Goal: Communication & Community: Answer question/provide support

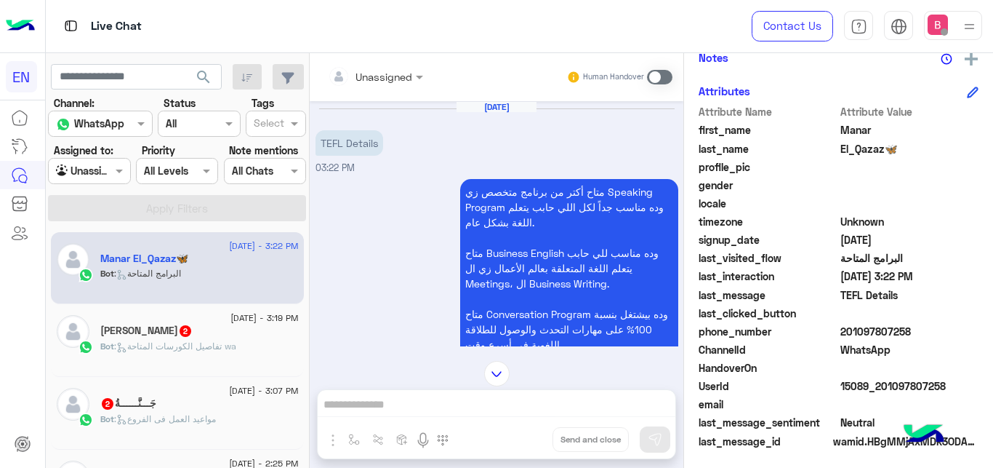
click at [402, 69] on div at bounding box center [376, 76] width 110 height 17
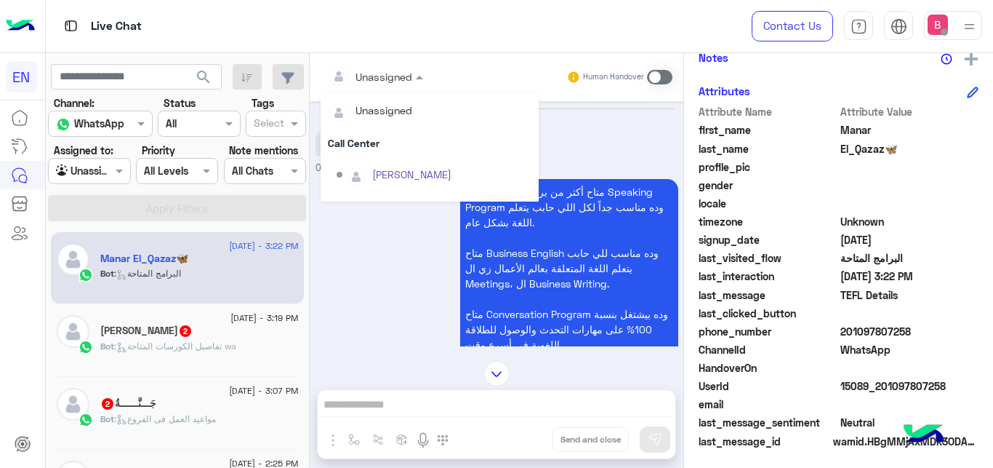
scroll to position [241, 0]
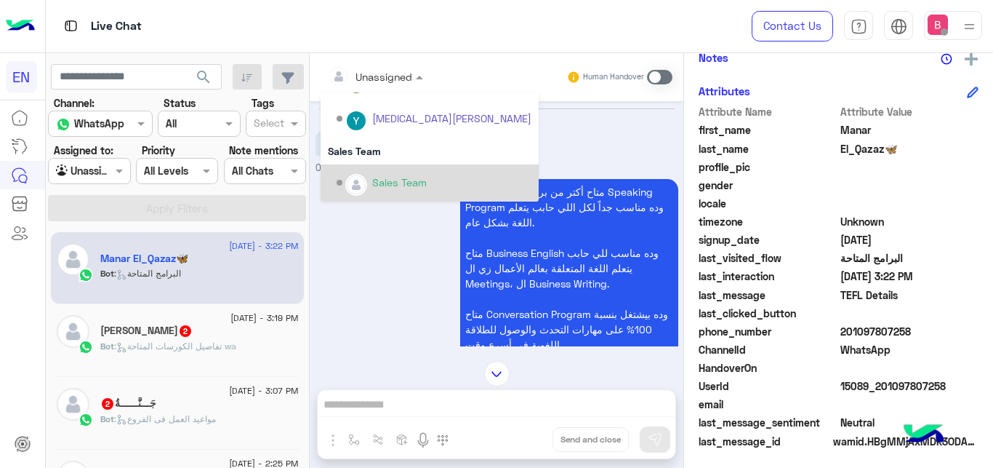
click at [395, 180] on div "Sales Team" at bounding box center [399, 182] width 55 height 15
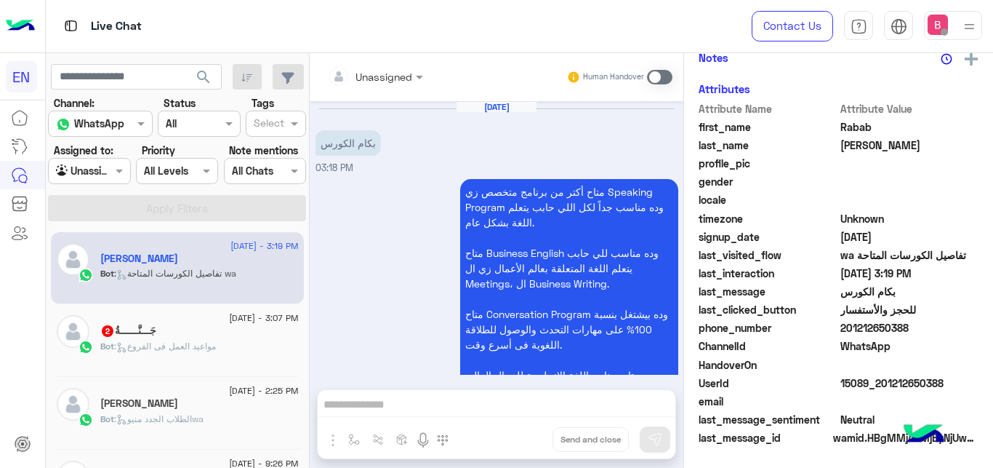
scroll to position [316, 0]
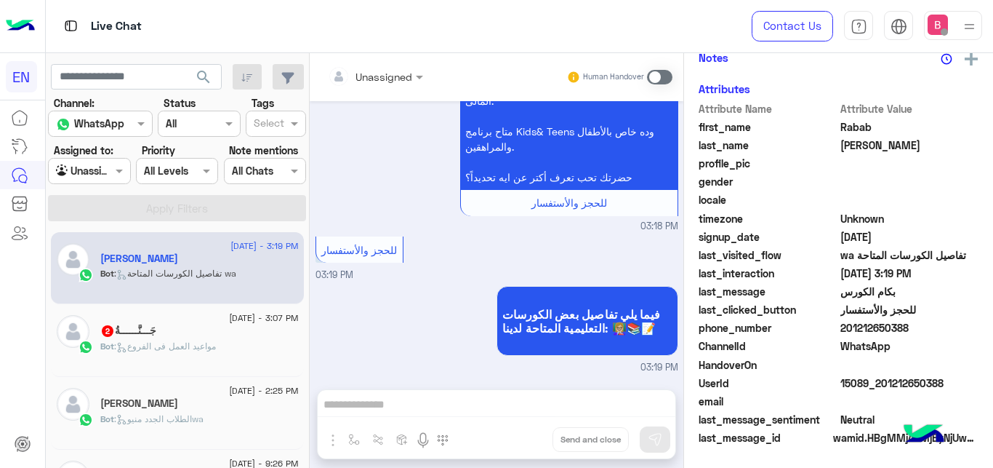
click at [230, 328] on div "جَـــنَّــــــةُ 2" at bounding box center [199, 331] width 199 height 15
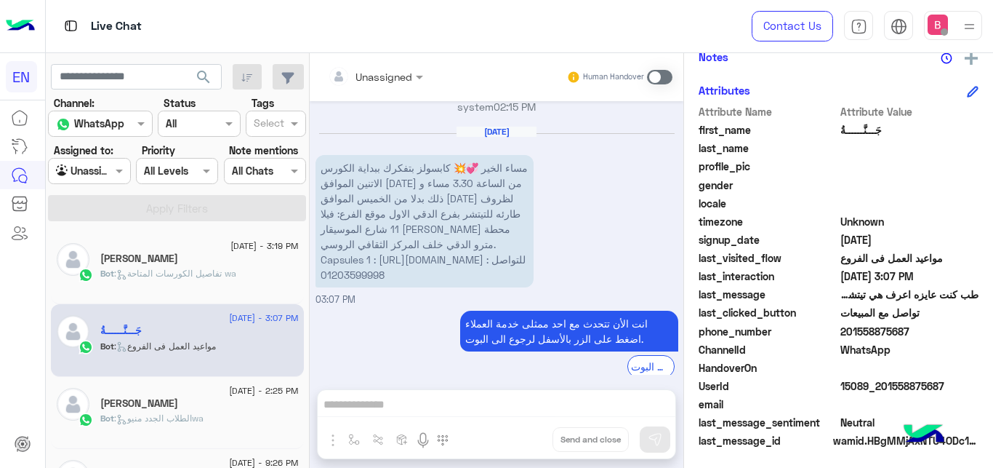
scroll to position [481, 0]
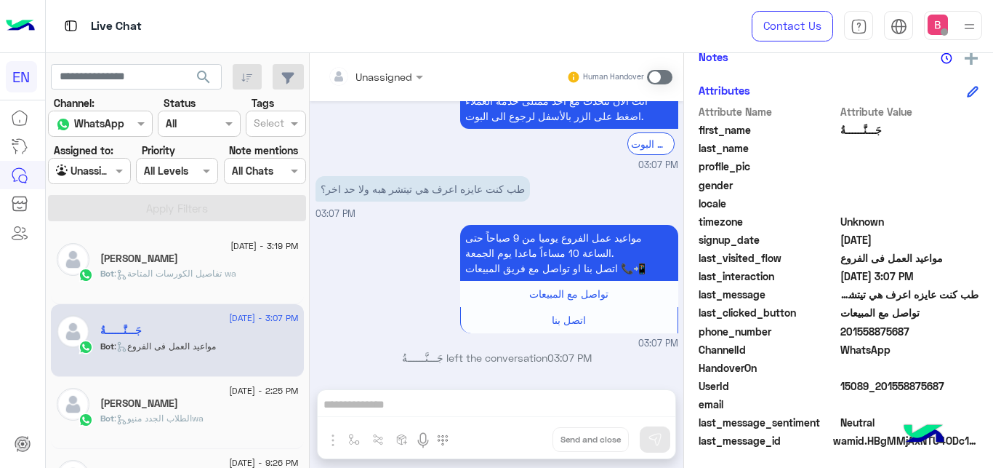
click at [471, 416] on div "Unassigned Human Handover [DATE] يعني من بكرا 02:36 PM يوم 21/8 [PERSON_NAME] -…" at bounding box center [497, 263] width 374 height 420
click at [660, 70] on span at bounding box center [659, 77] width 25 height 15
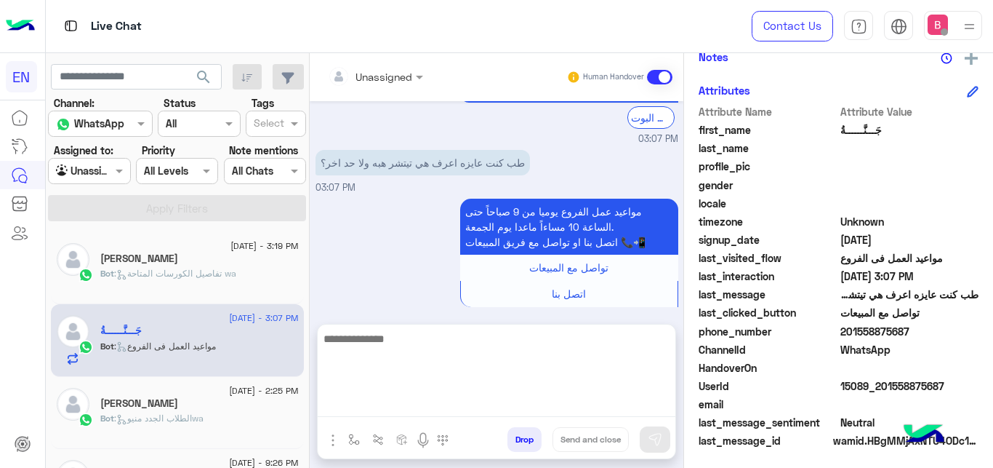
click at [514, 407] on textarea at bounding box center [497, 372] width 358 height 87
type textarea "**********"
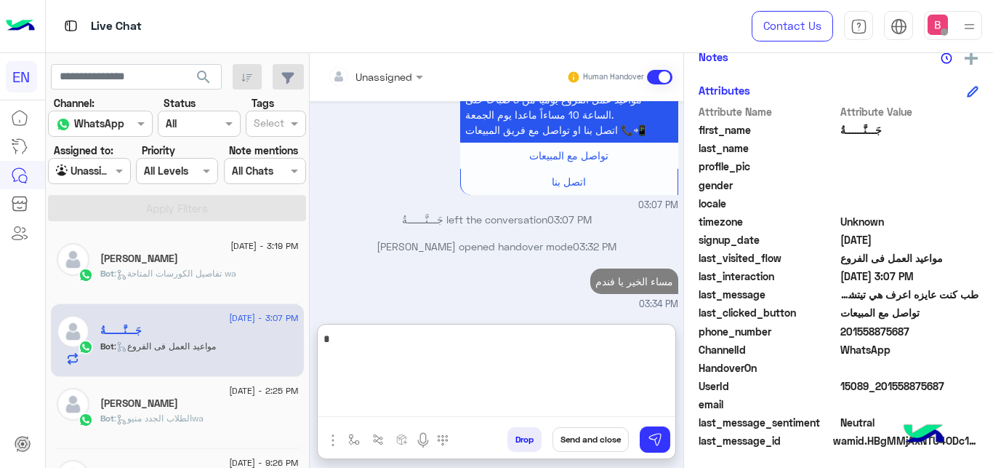
type textarea "**"
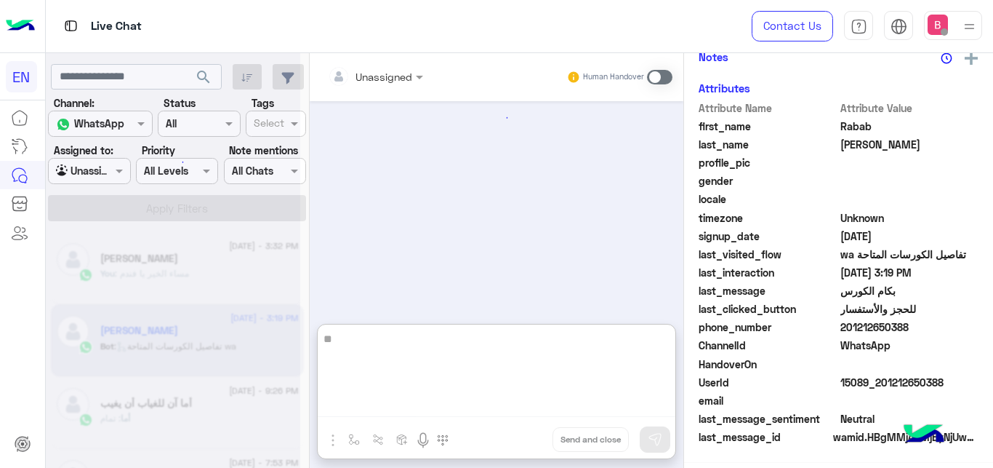
type textarea "*"
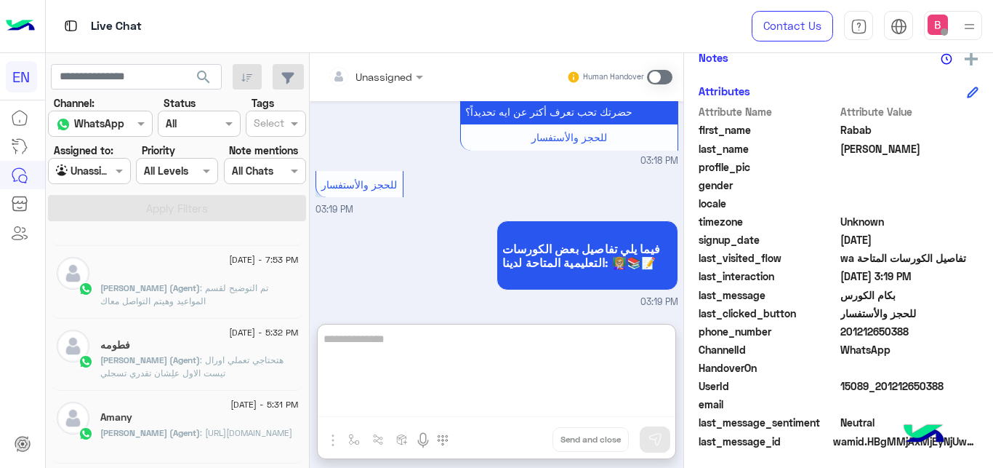
scroll to position [223, 0]
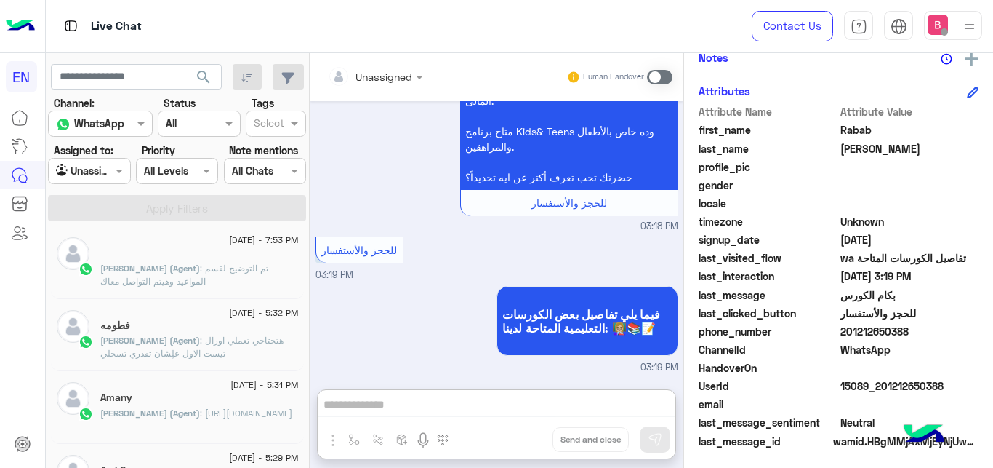
click at [108, 174] on div at bounding box center [89, 170] width 81 height 17
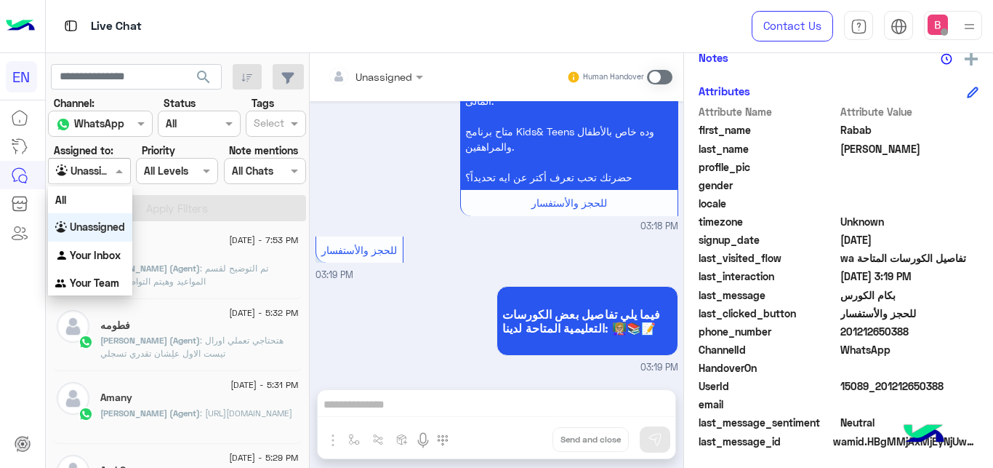
scroll to position [316, 0]
click at [90, 284] on b "Your Team" at bounding box center [94, 282] width 49 height 12
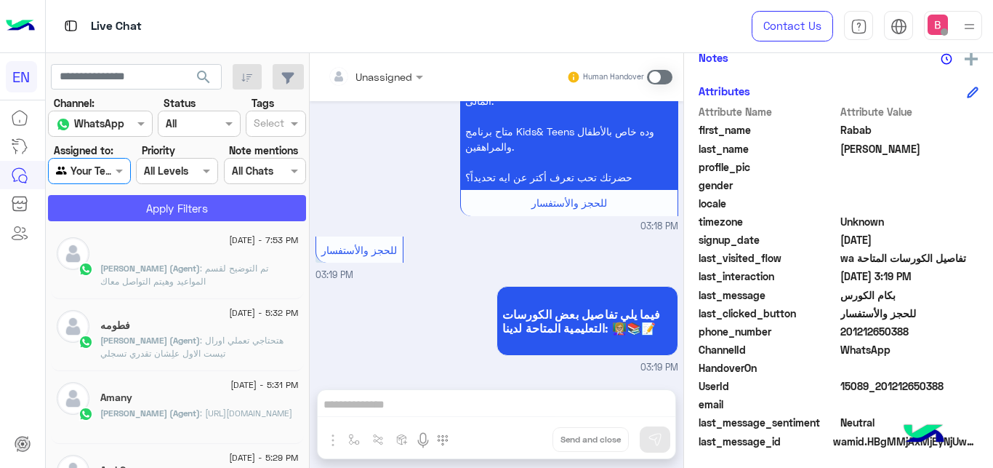
click at [143, 212] on button "Apply Filters" at bounding box center [177, 208] width 258 height 26
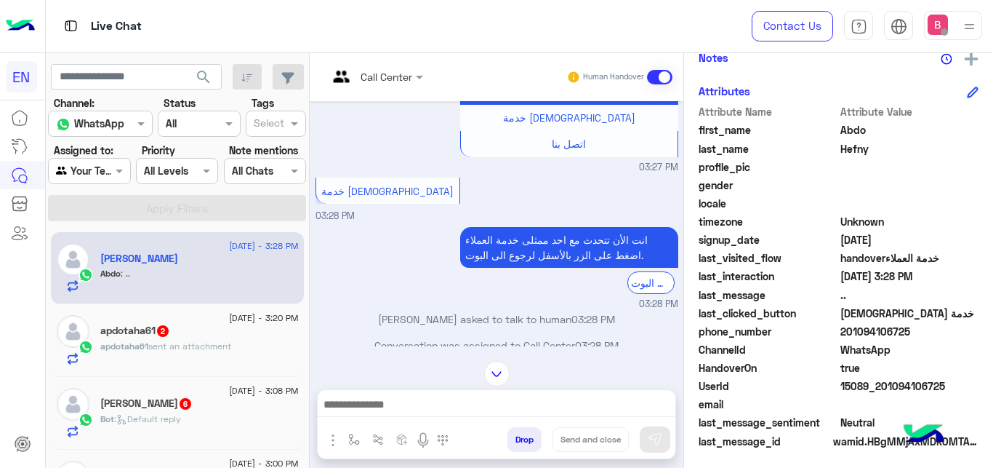
scroll to position [271, 0]
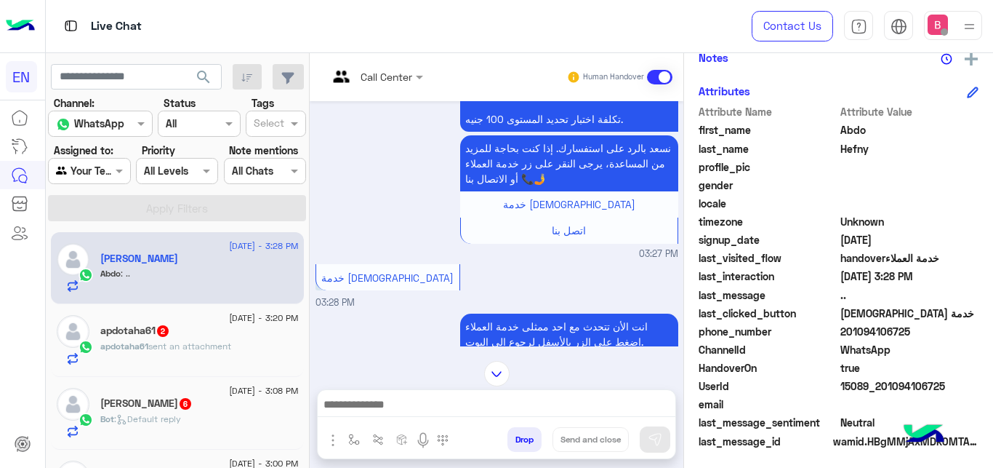
click at [390, 60] on div "Call Center Human Handover" at bounding box center [497, 77] width 374 height 48
click at [380, 76] on input "text" at bounding box center [357, 76] width 59 height 15
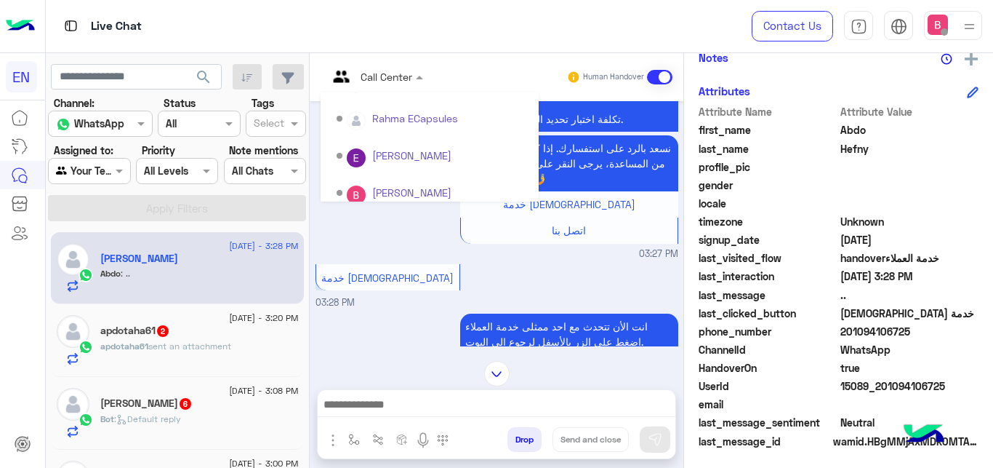
scroll to position [241, 0]
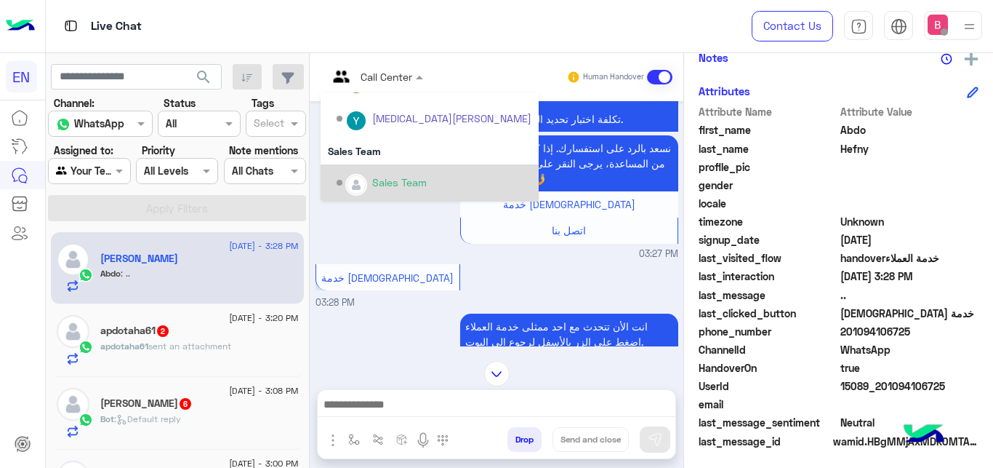
click at [390, 177] on div "Sales Team" at bounding box center [399, 182] width 55 height 15
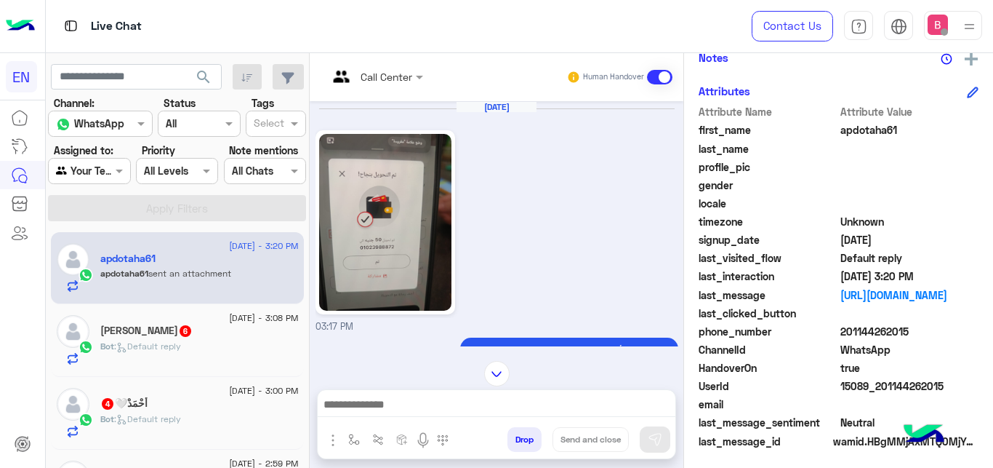
scroll to position [297, 0]
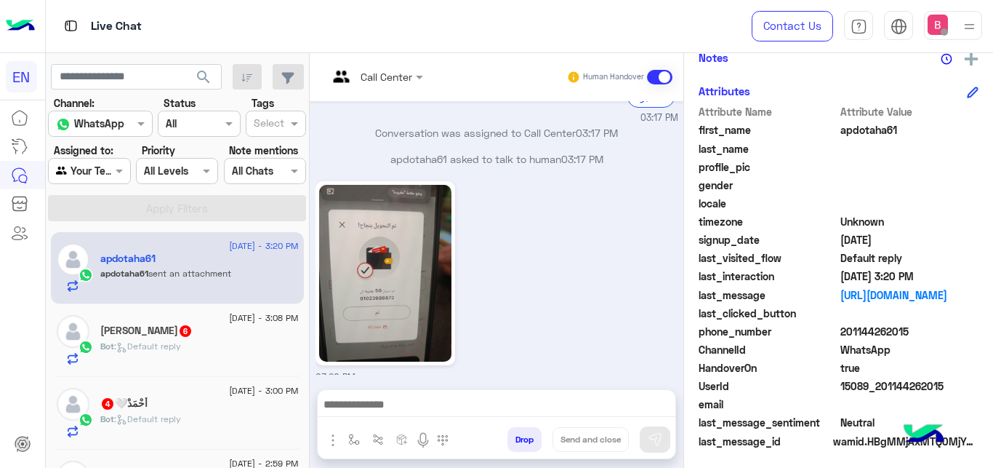
drag, startPoint x: 844, startPoint y: 330, endPoint x: 927, endPoint y: 335, distance: 83.0
click at [935, 337] on span "201144262015" at bounding box center [910, 331] width 139 height 15
click at [344, 251] on img at bounding box center [385, 273] width 132 height 177
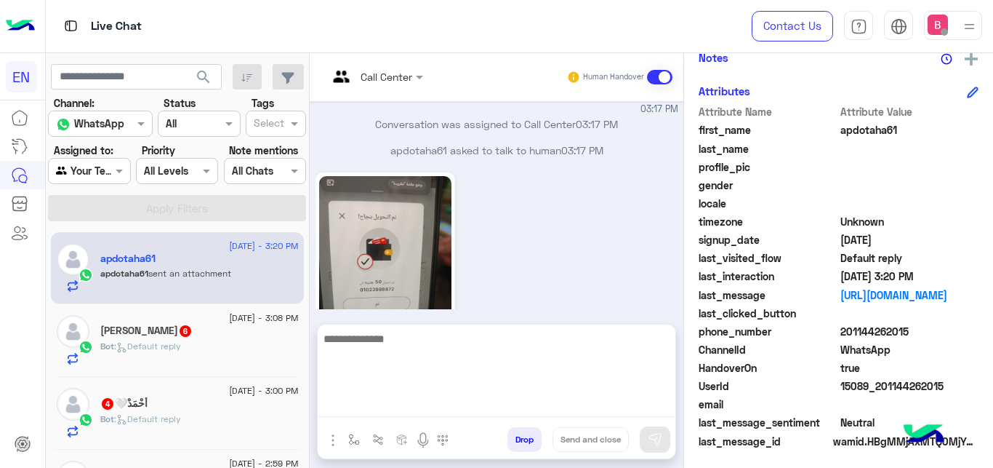
click at [449, 404] on textarea at bounding box center [497, 372] width 358 height 87
type textarea "**********"
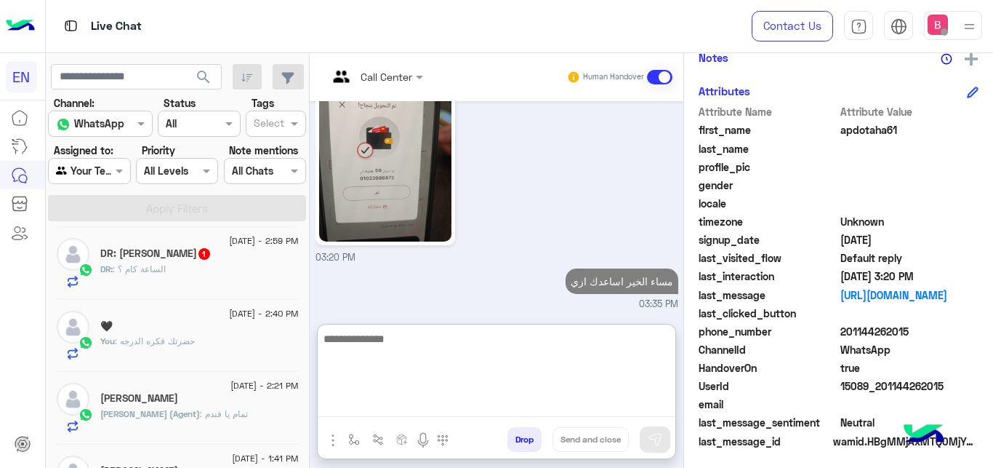
scroll to position [74, 0]
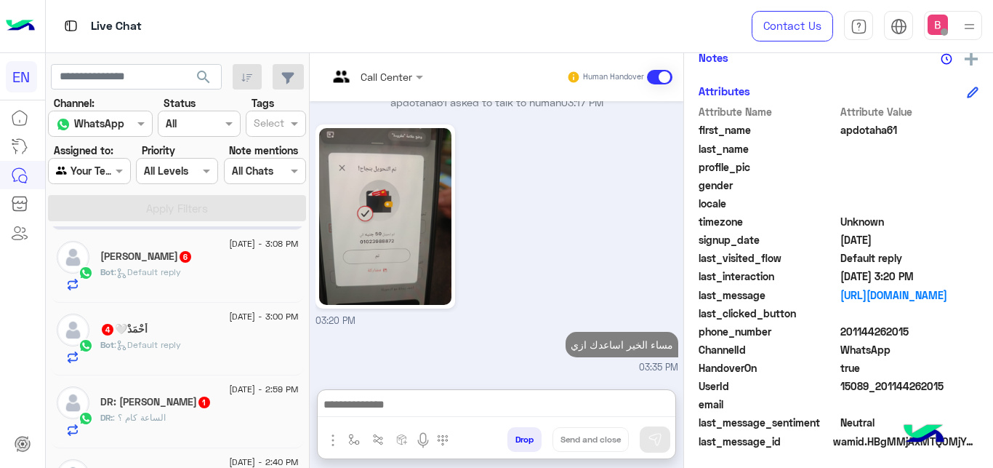
click at [199, 257] on div "احمد 6" at bounding box center [199, 257] width 199 height 15
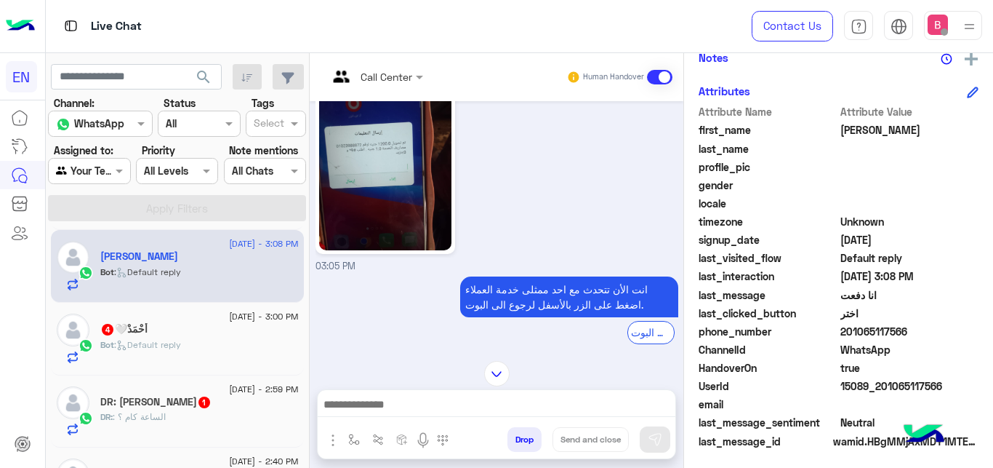
scroll to position [357, 0]
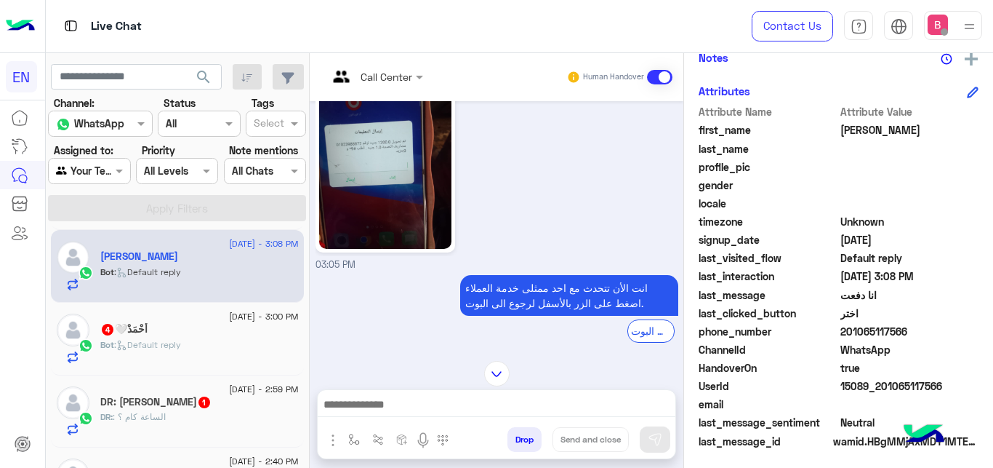
drag, startPoint x: 844, startPoint y: 329, endPoint x: 924, endPoint y: 335, distance: 80.9
click at [924, 335] on span "201065117566" at bounding box center [910, 331] width 139 height 15
copy span "01065117566"
click at [416, 151] on img at bounding box center [385, 160] width 132 height 177
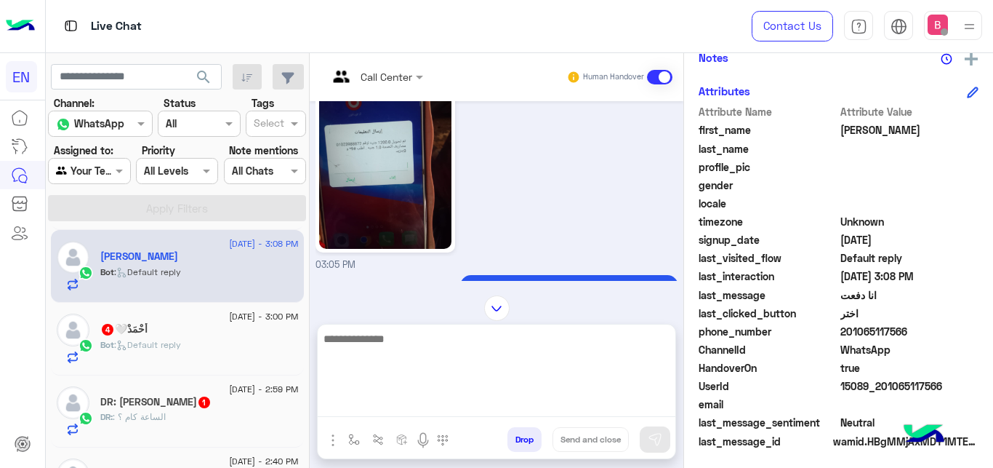
click at [438, 417] on textarea at bounding box center [497, 372] width 358 height 87
type textarea "**********"
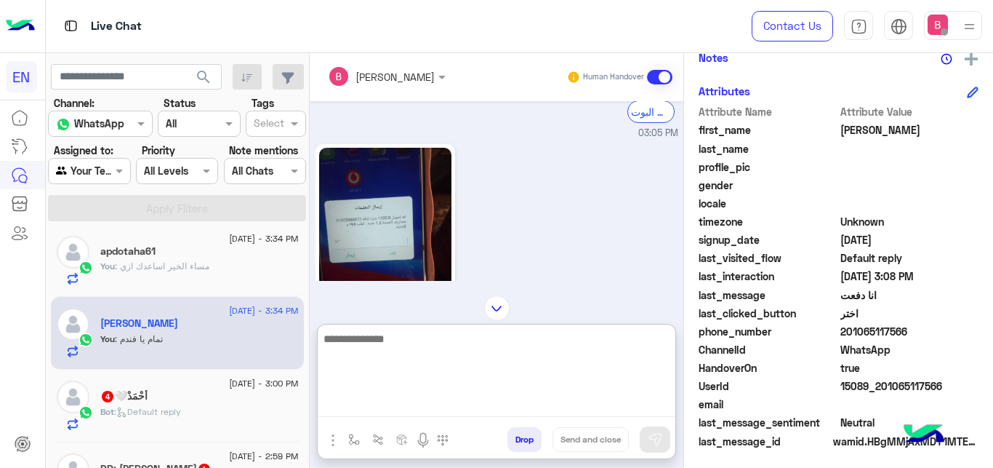
scroll to position [0, 0]
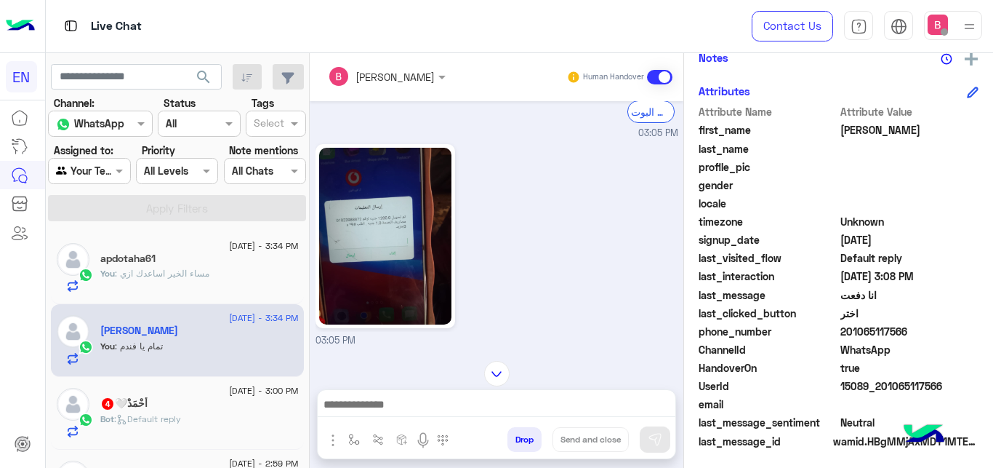
click at [224, 278] on div "You : مساء الخير اساعدك ازي" at bounding box center [199, 279] width 199 height 25
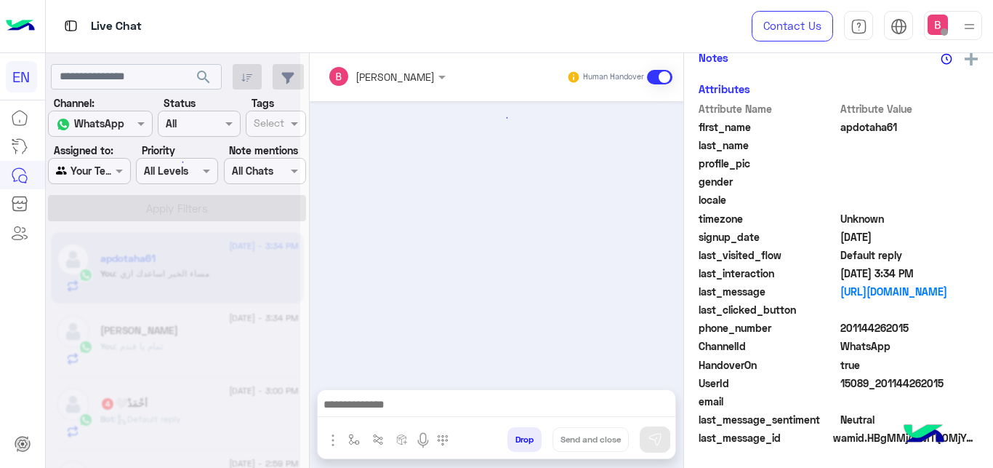
scroll to position [378, 0]
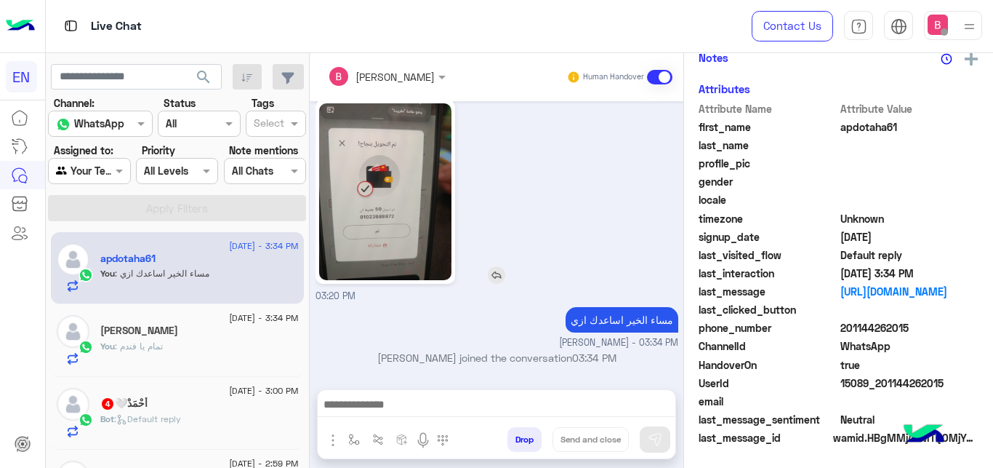
click at [385, 160] on img at bounding box center [385, 191] width 132 height 177
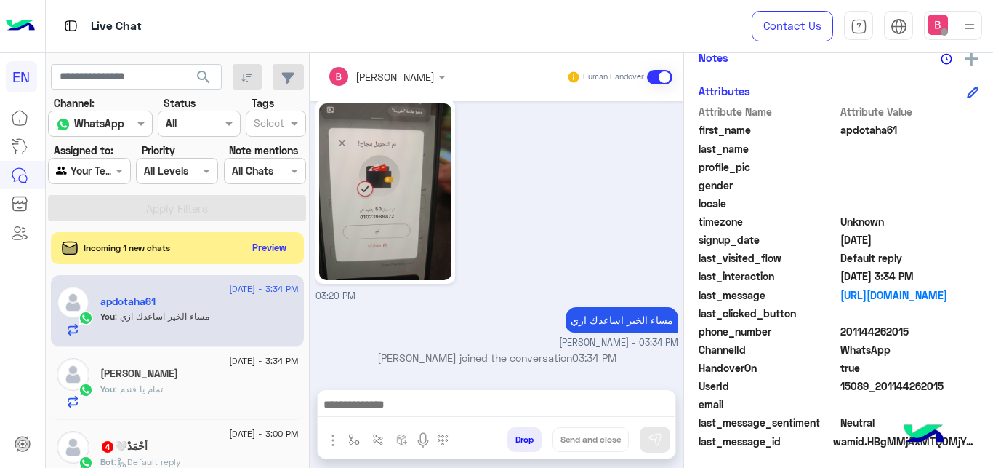
drag, startPoint x: 845, startPoint y: 332, endPoint x: 915, endPoint y: 333, distance: 69.8
click at [915, 333] on span "201144262015" at bounding box center [910, 331] width 139 height 15
copy span "01144262015"
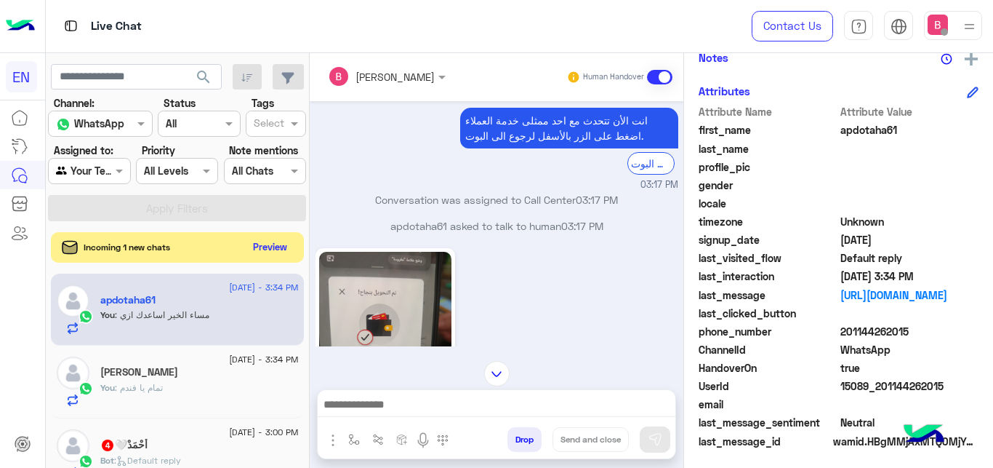
click at [265, 251] on button "Preview" at bounding box center [270, 247] width 45 height 20
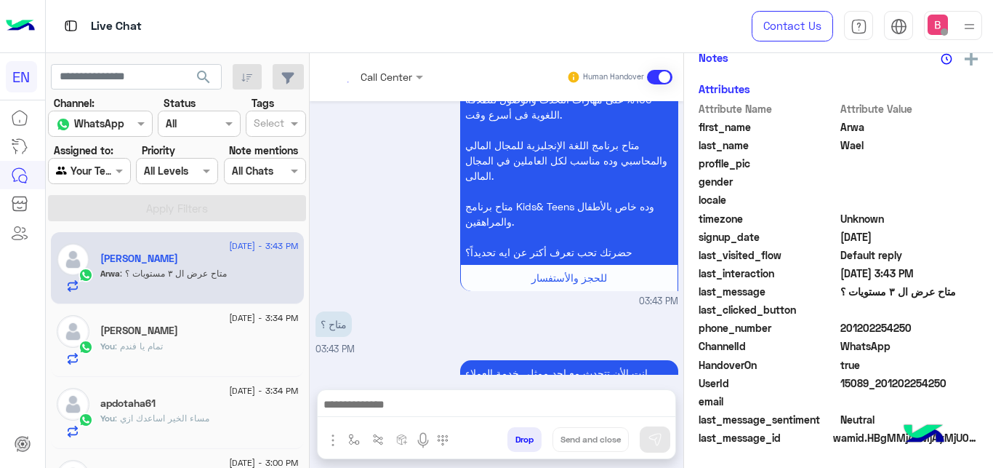
scroll to position [399, 0]
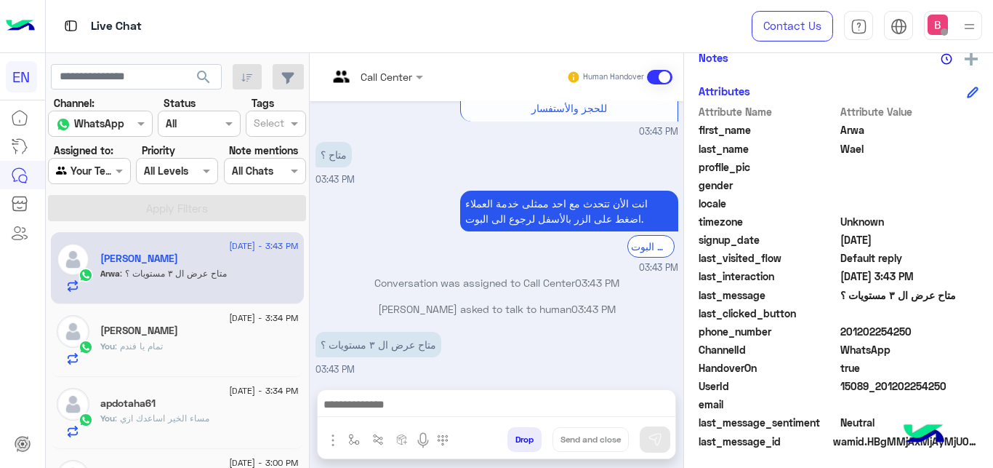
click at [367, 78] on input "text" at bounding box center [357, 76] width 59 height 15
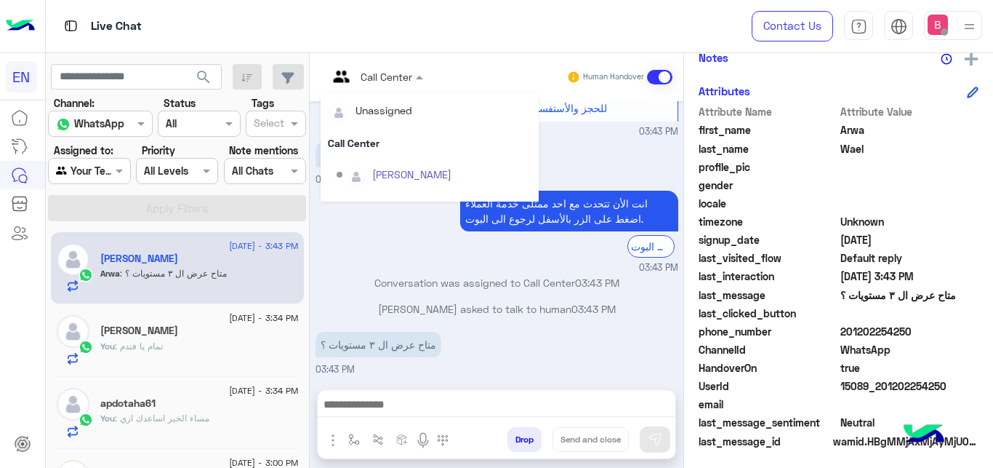
scroll to position [241, 0]
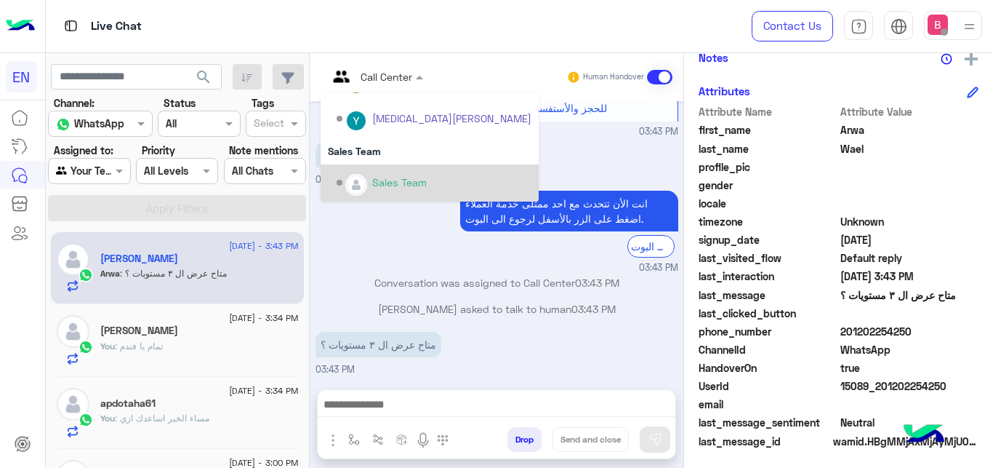
click at [378, 177] on div "Sales Team" at bounding box center [399, 182] width 55 height 15
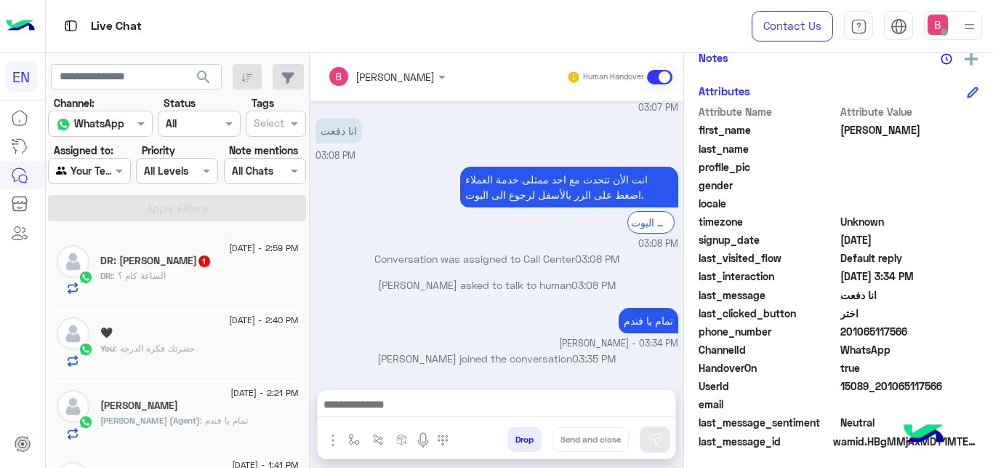
scroll to position [223, 0]
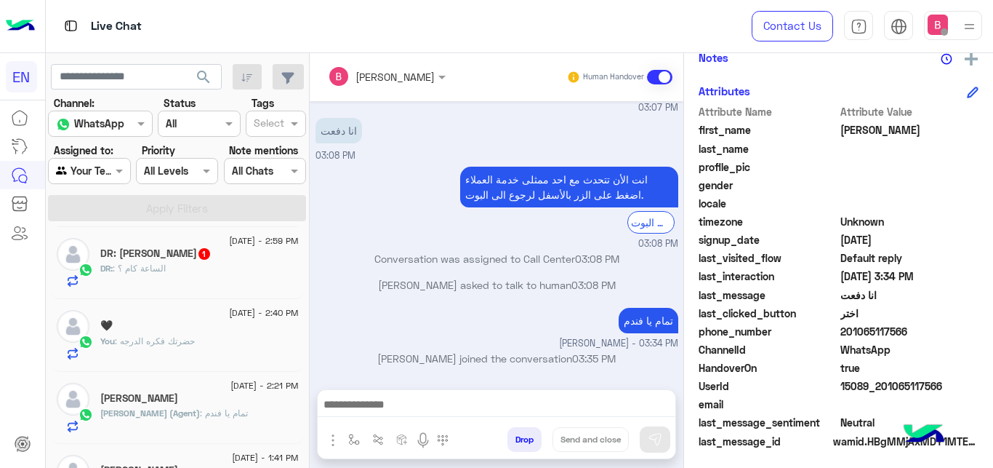
click at [238, 263] on div "DR: [PERSON_NAME] 1" at bounding box center [199, 254] width 199 height 15
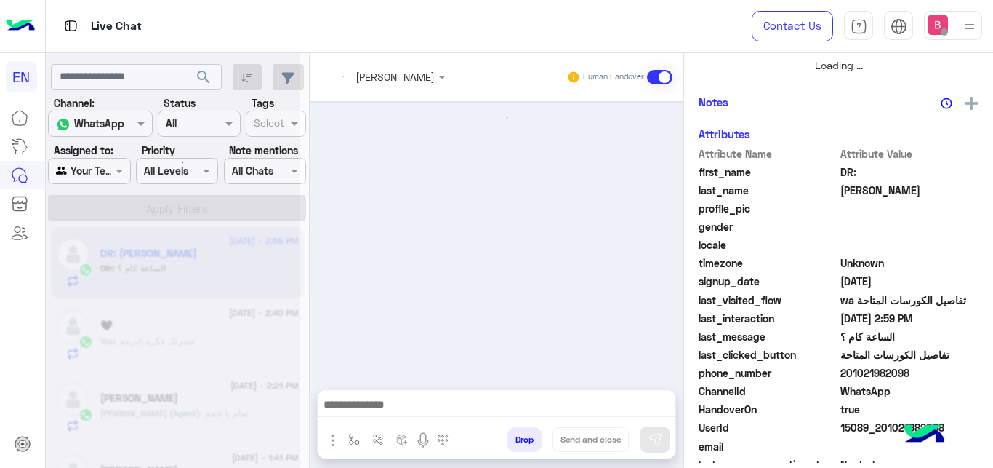
scroll to position [242, 0]
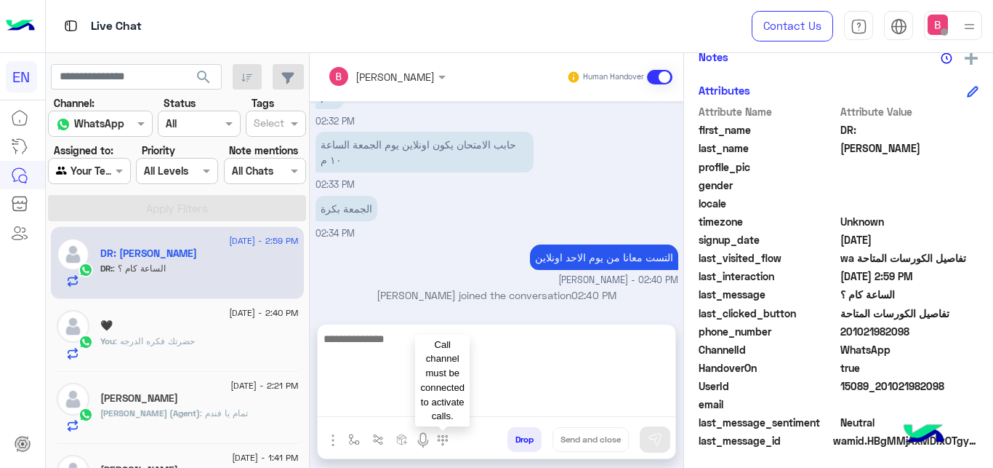
click at [440, 407] on textarea at bounding box center [497, 372] width 358 height 87
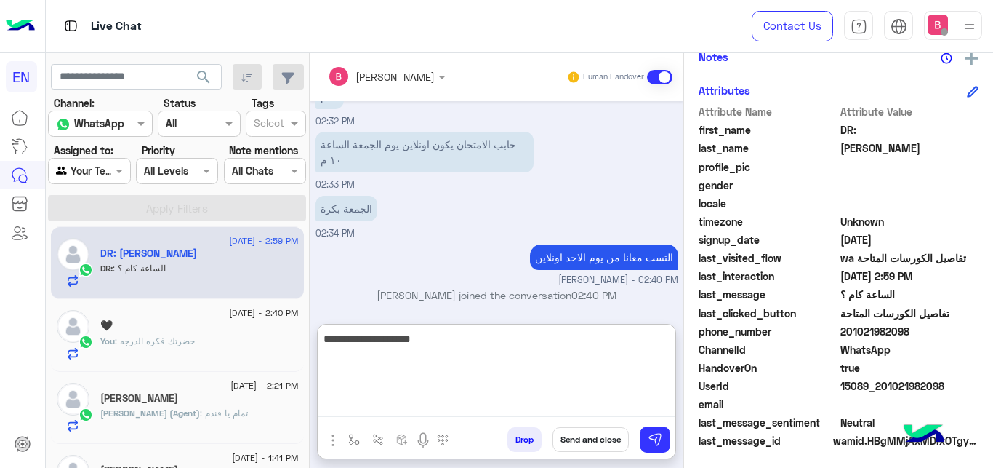
type textarea "**********"
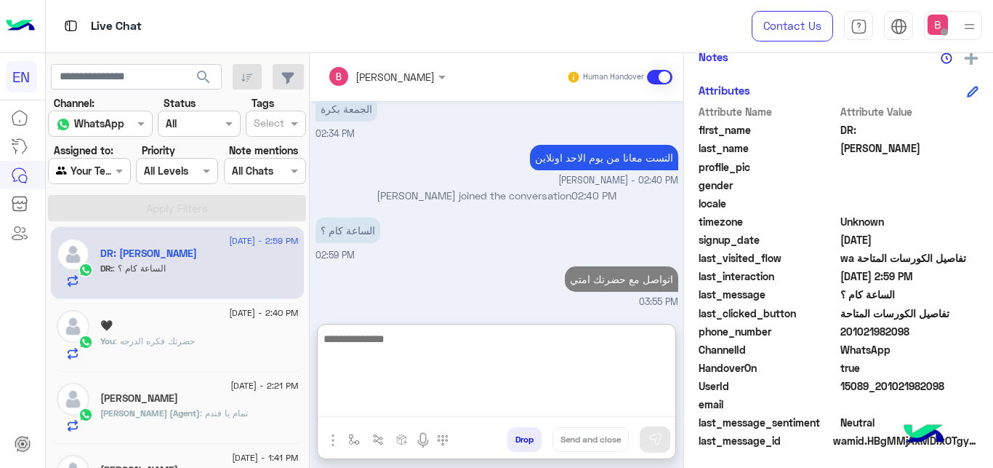
scroll to position [0, 0]
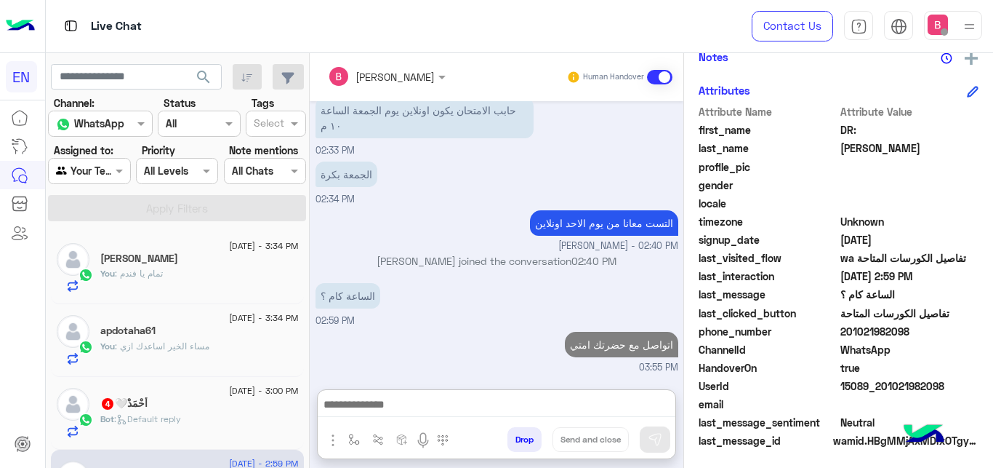
click at [169, 406] on div "أَحْمَدْ🤍 4" at bounding box center [199, 404] width 199 height 15
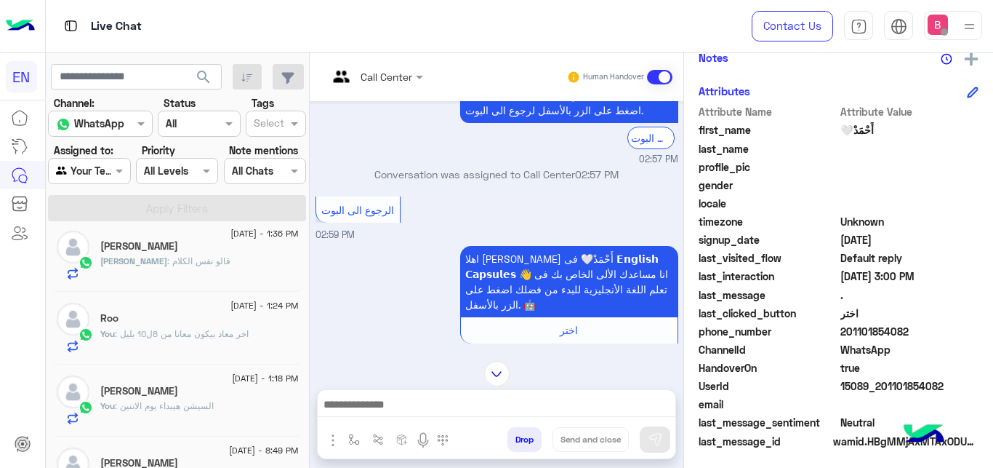
scroll to position [223, 0]
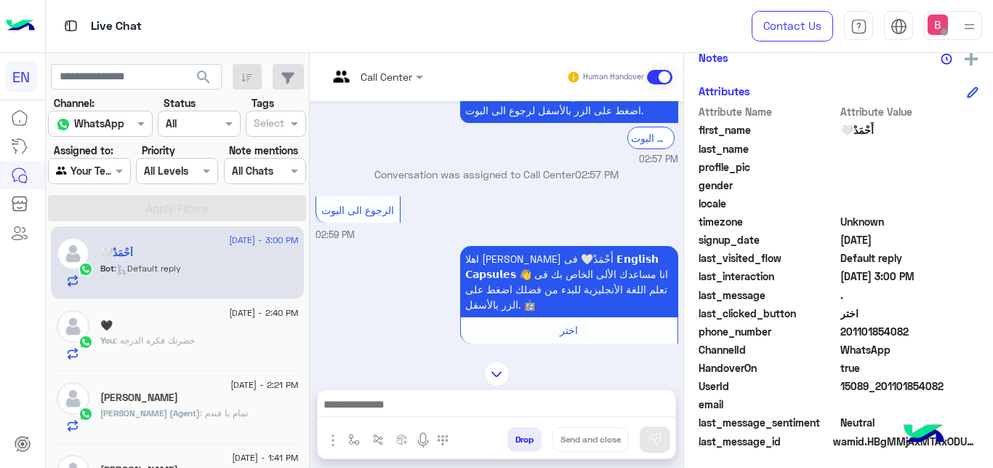
click at [123, 162] on div "Agent Filter Your Team" at bounding box center [89, 171] width 82 height 26
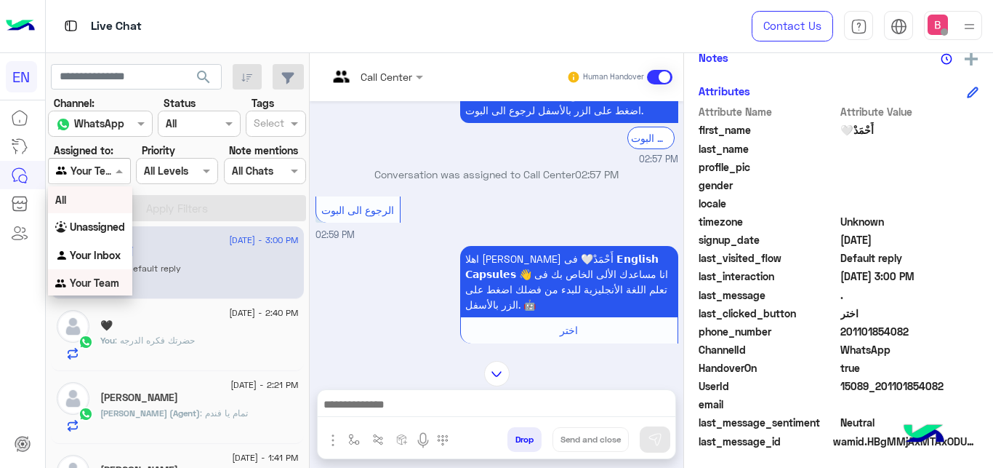
scroll to position [1, 0]
click at [432, 167] on p "Conversation was assigned to Call Center 02:57 PM" at bounding box center [497, 174] width 363 height 15
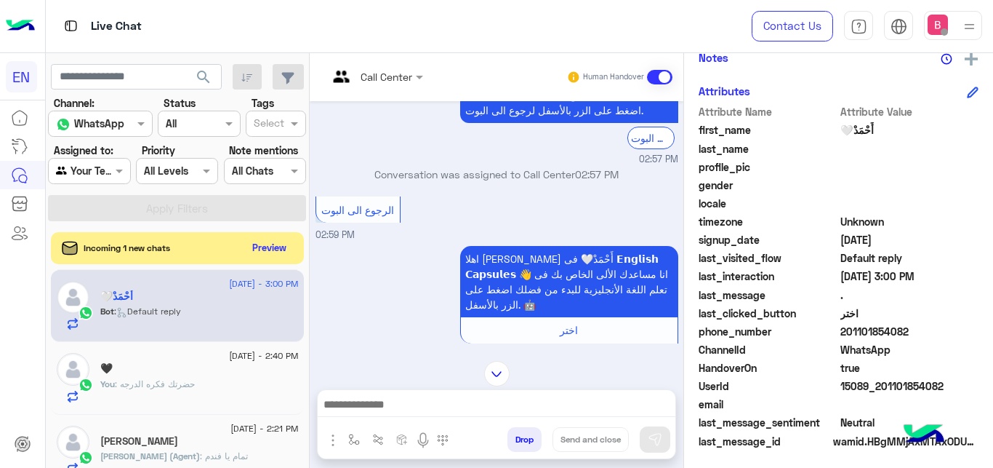
scroll to position [0, 0]
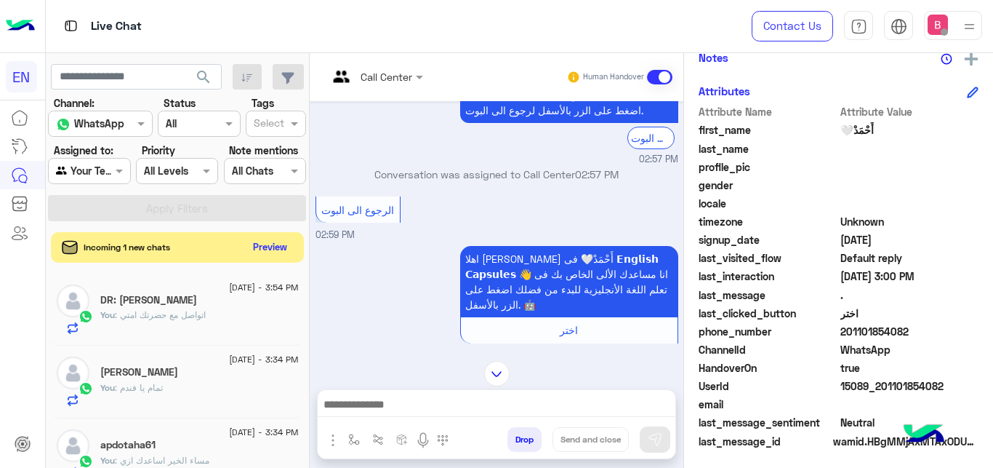
click at [275, 249] on button "Preview" at bounding box center [270, 247] width 45 height 20
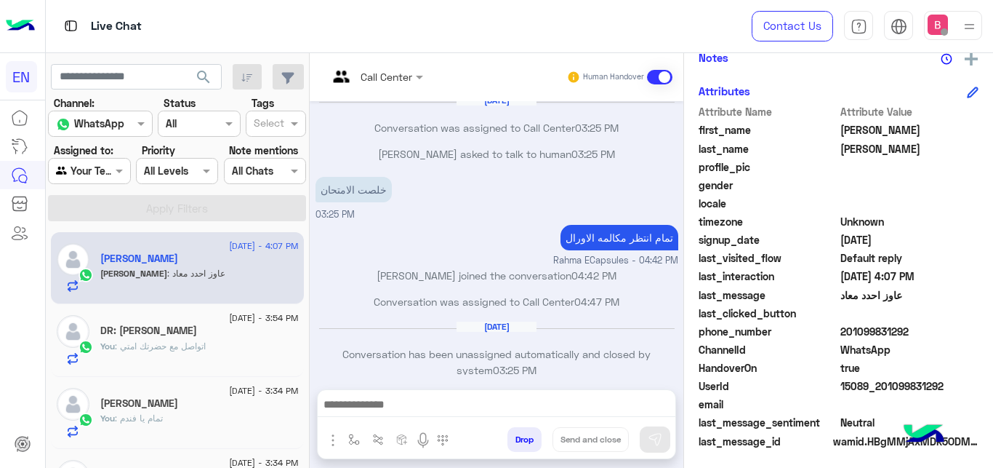
scroll to position [229, 0]
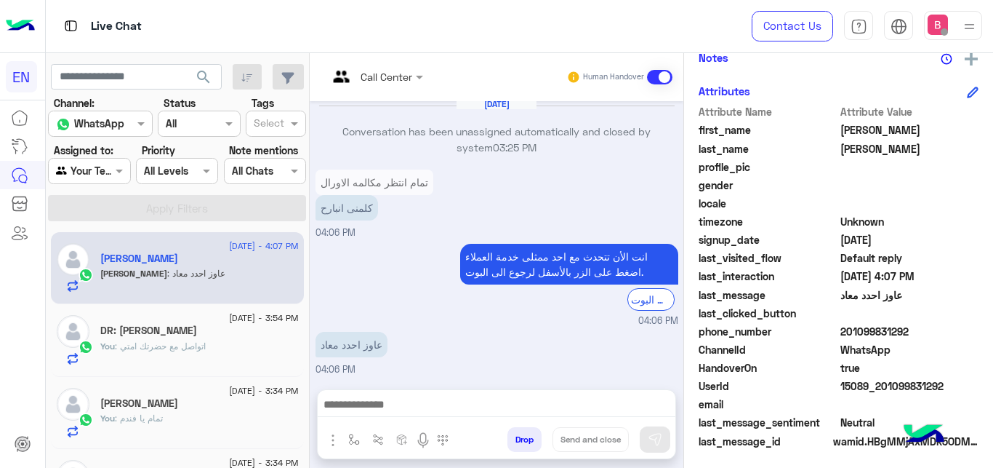
drag, startPoint x: 844, startPoint y: 334, endPoint x: 924, endPoint y: 329, distance: 80.1
click at [933, 329] on span "201099831292" at bounding box center [910, 331] width 139 height 15
copy span "01099831292"
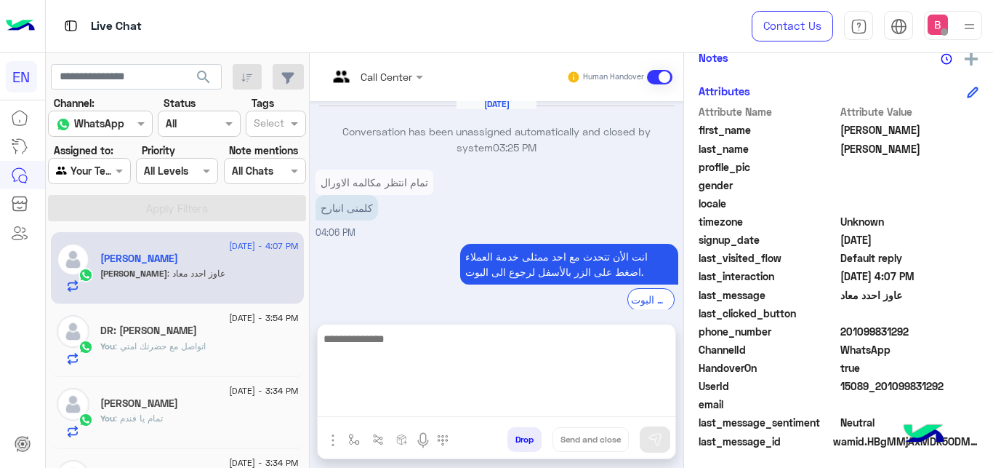
click at [376, 407] on textarea at bounding box center [497, 372] width 358 height 87
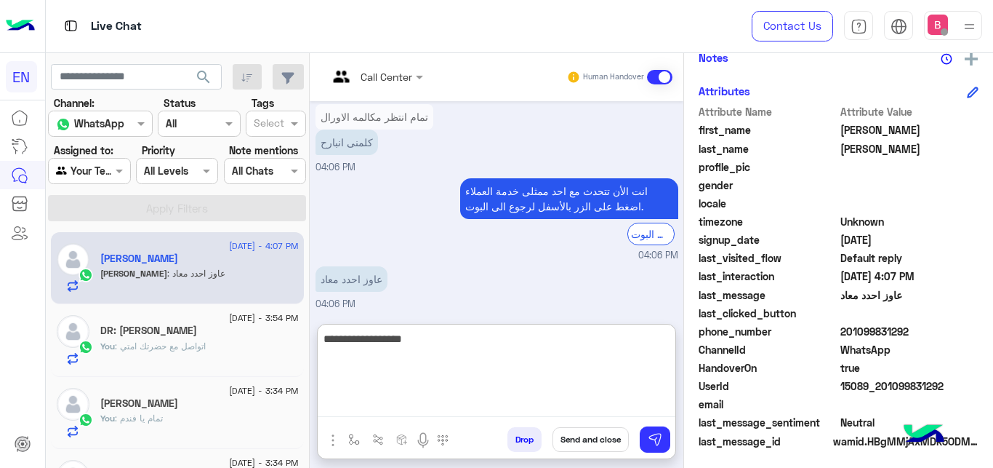
type textarea "**********"
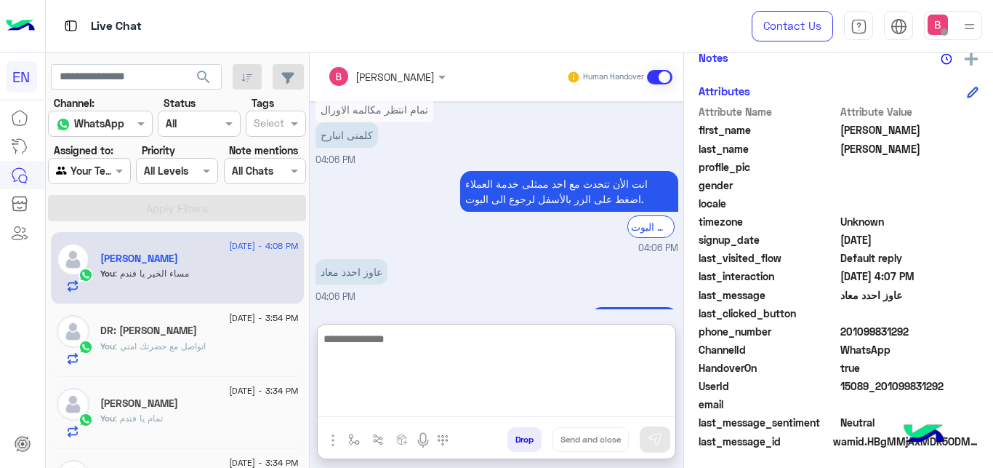
scroll to position [367, 0]
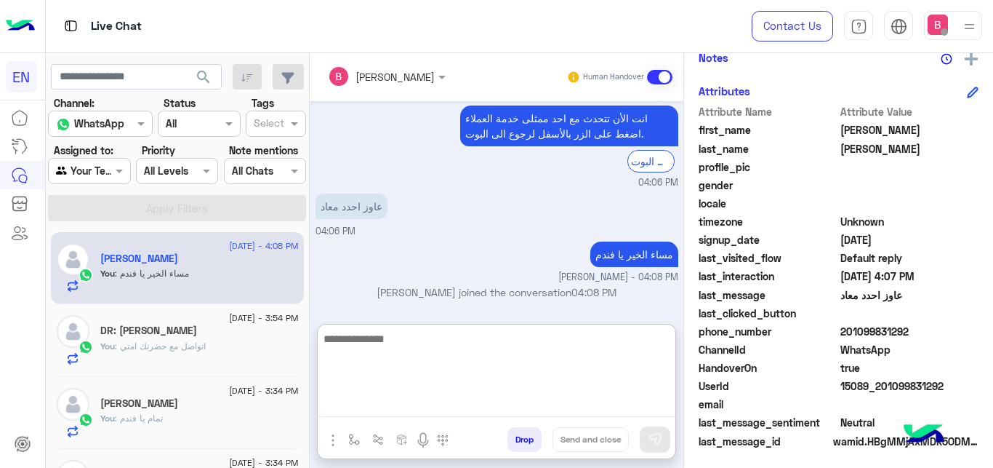
click at [465, 344] on textarea at bounding box center [497, 372] width 358 height 87
type textarea "**********"
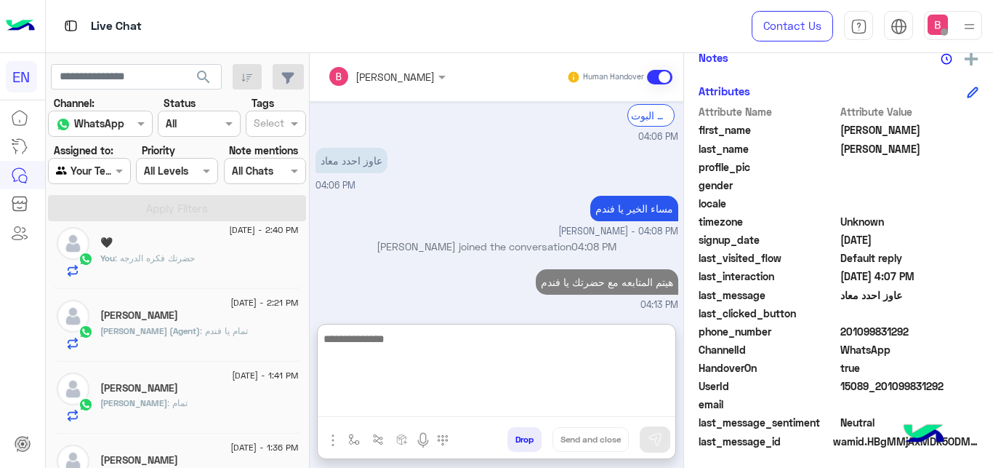
scroll to position [445, 0]
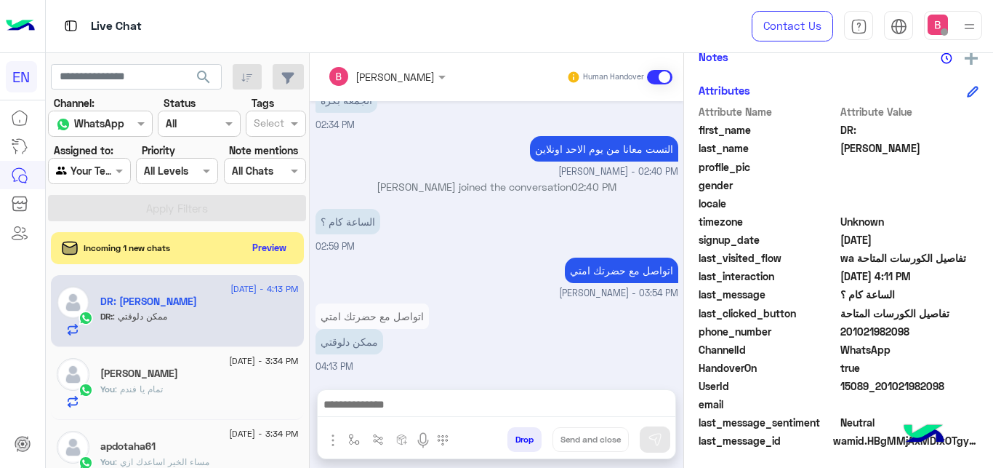
click at [280, 235] on div "Incoming 1 new chats Preview" at bounding box center [177, 248] width 253 height 32
click at [275, 249] on button "Preview" at bounding box center [270, 247] width 45 height 20
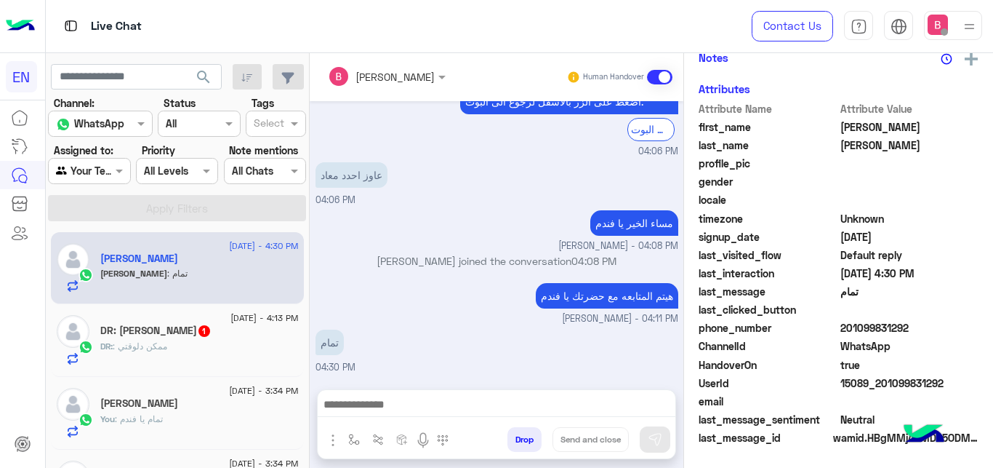
scroll to position [249, 0]
